Goal: Information Seeking & Learning: Learn about a topic

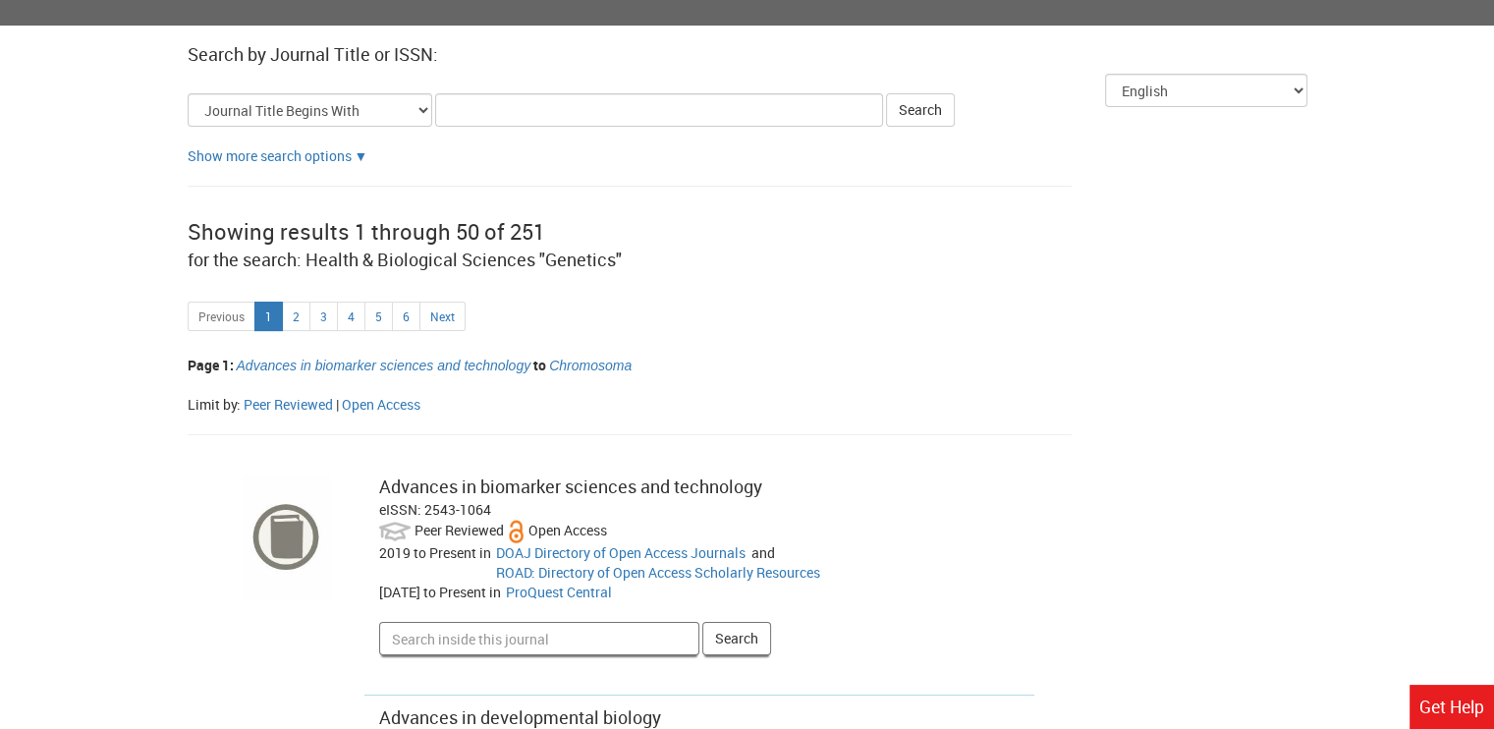
scroll to position [234, 0]
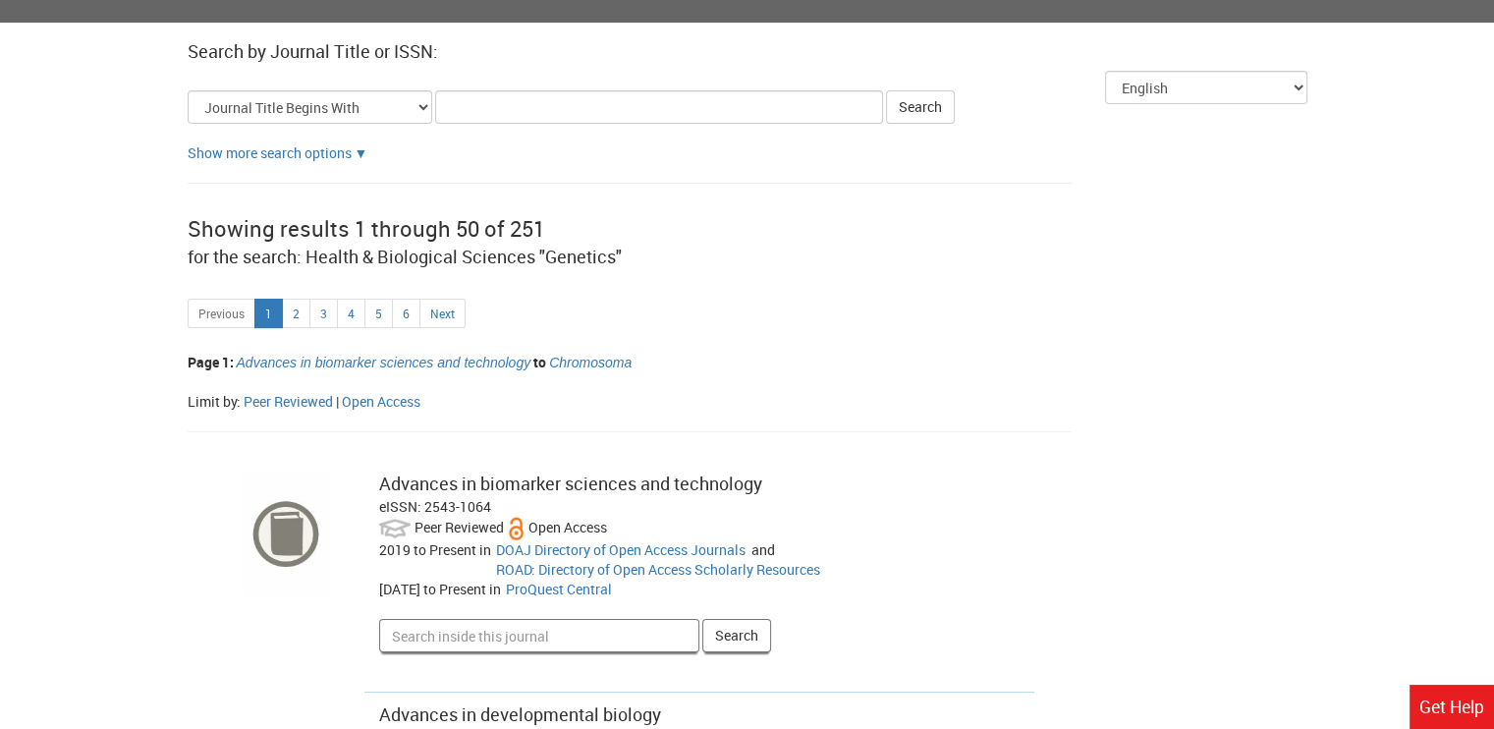
click at [422, 500] on div "eISSN: 2543-1064" at bounding box center [700, 507] width 642 height 20
click at [481, 473] on div "Advances in biomarker sciences and technology" at bounding box center [700, 485] width 642 height 26
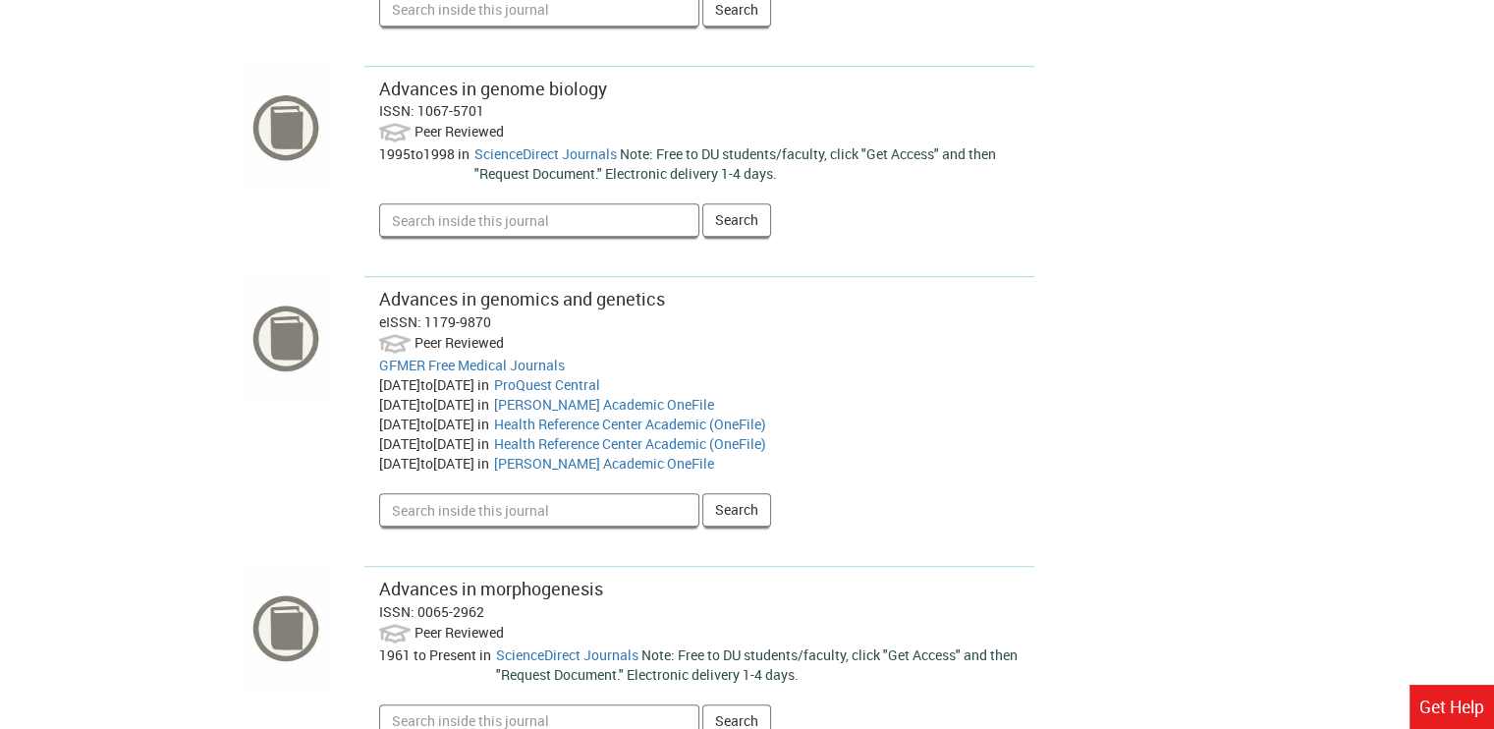
scroll to position [1187, 0]
click at [498, 308] on div "Advances in genomics and genetics" at bounding box center [700, 299] width 642 height 26
click at [522, 510] on input "Search inside this journal" at bounding box center [539, 508] width 320 height 33
type input "meiosis"
click at [735, 515] on button "Search" at bounding box center [736, 508] width 69 height 33
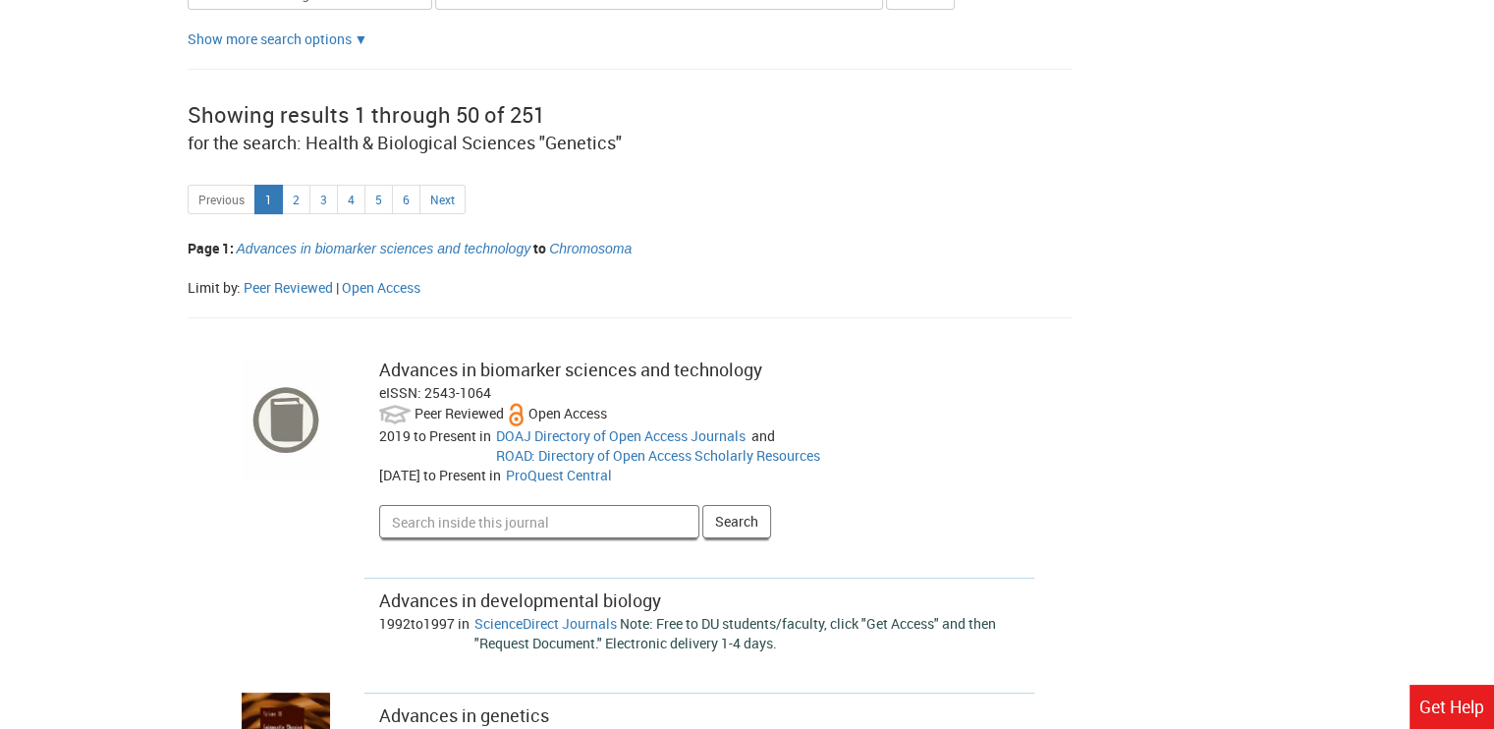
scroll to position [349, 0]
click at [566, 432] on link "DOAJ Directory of Open Access Journals" at bounding box center [621, 434] width 250 height 19
